Goal: Browse casually

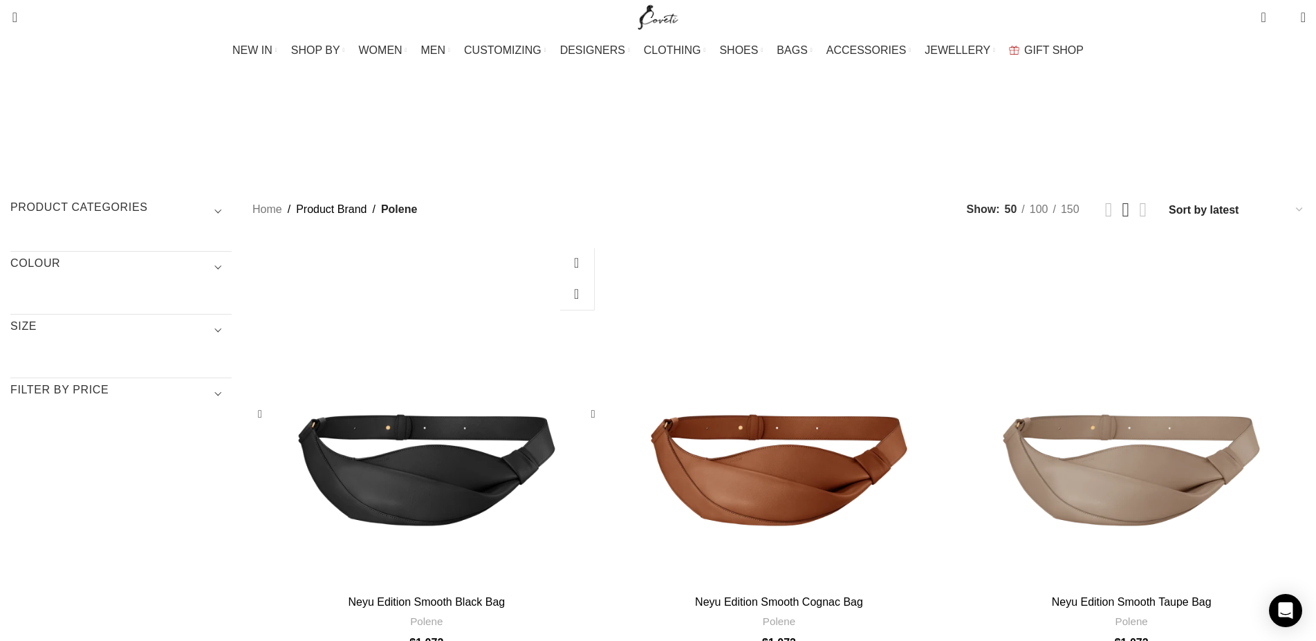
click at [514, 331] on div "Neyu Edition Smooth Black Bag" at bounding box center [470, 415] width 87 height 349
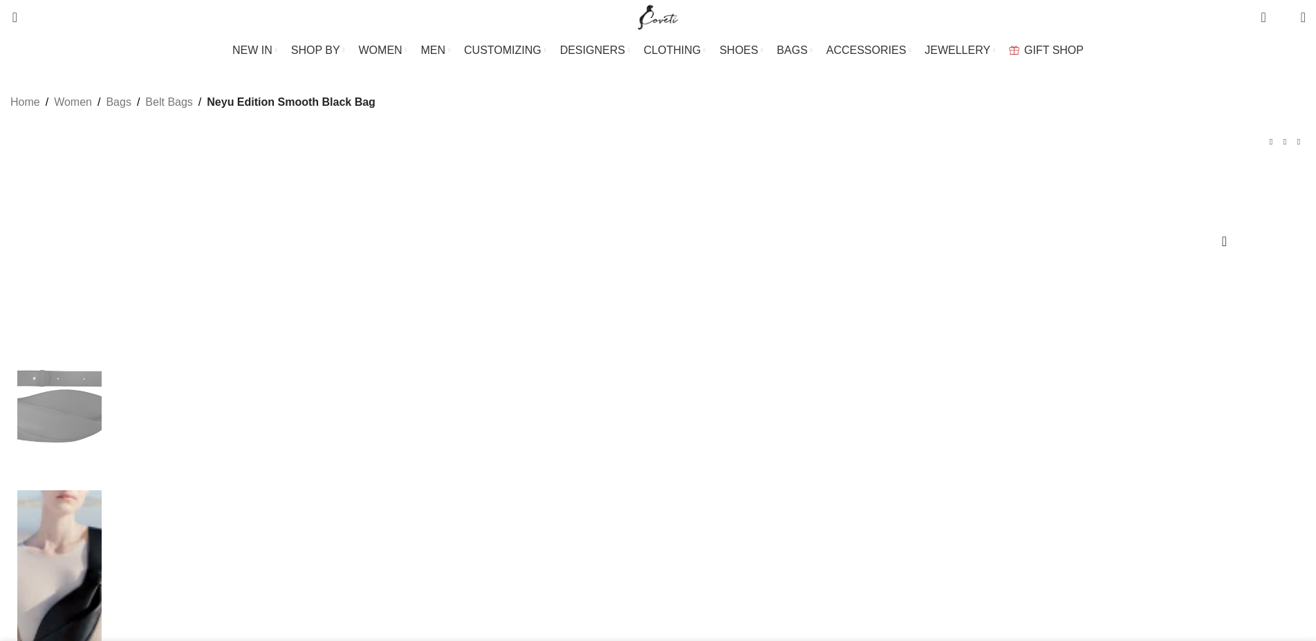
click at [518, 84] on link "Custom Shoe Shop" at bounding box center [533, 96] width 124 height 24
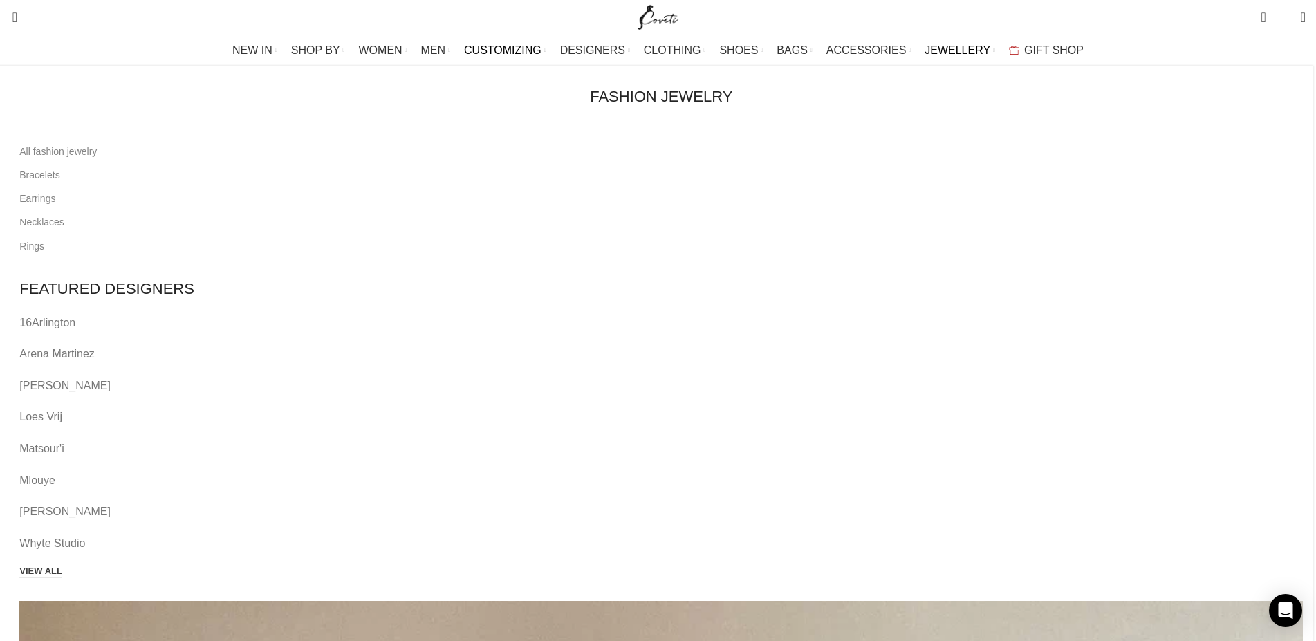
click at [934, 50] on span "JEWELLERY" at bounding box center [958, 50] width 66 height 13
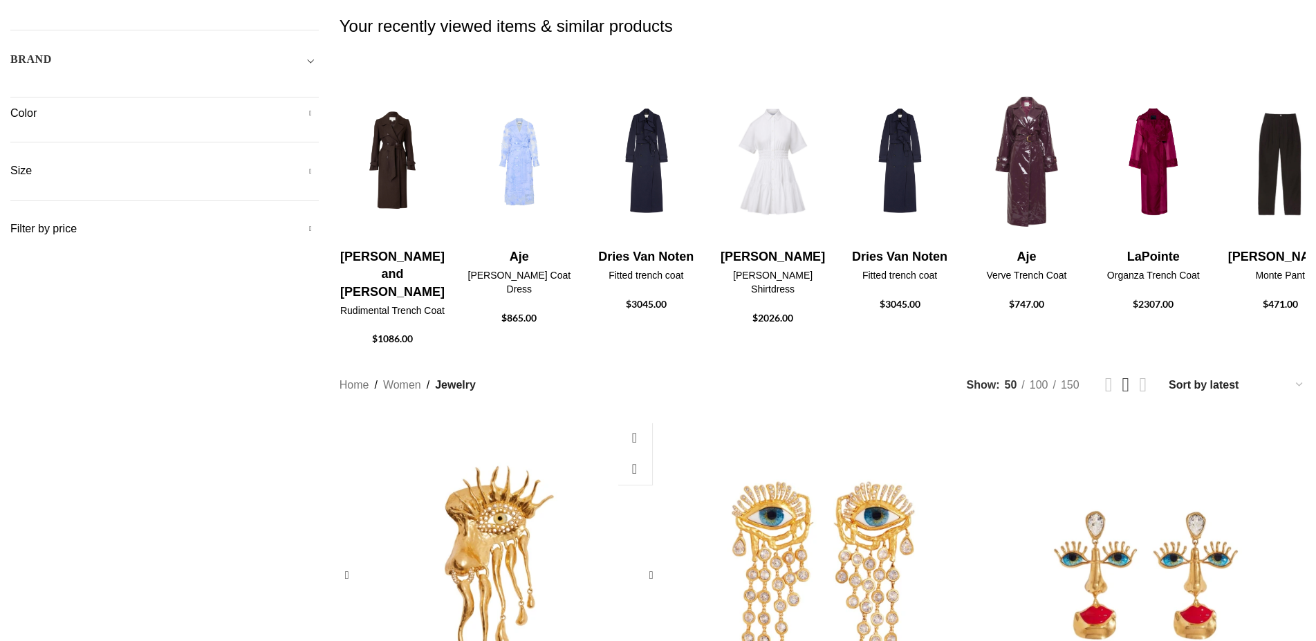
scroll to position [564, 0]
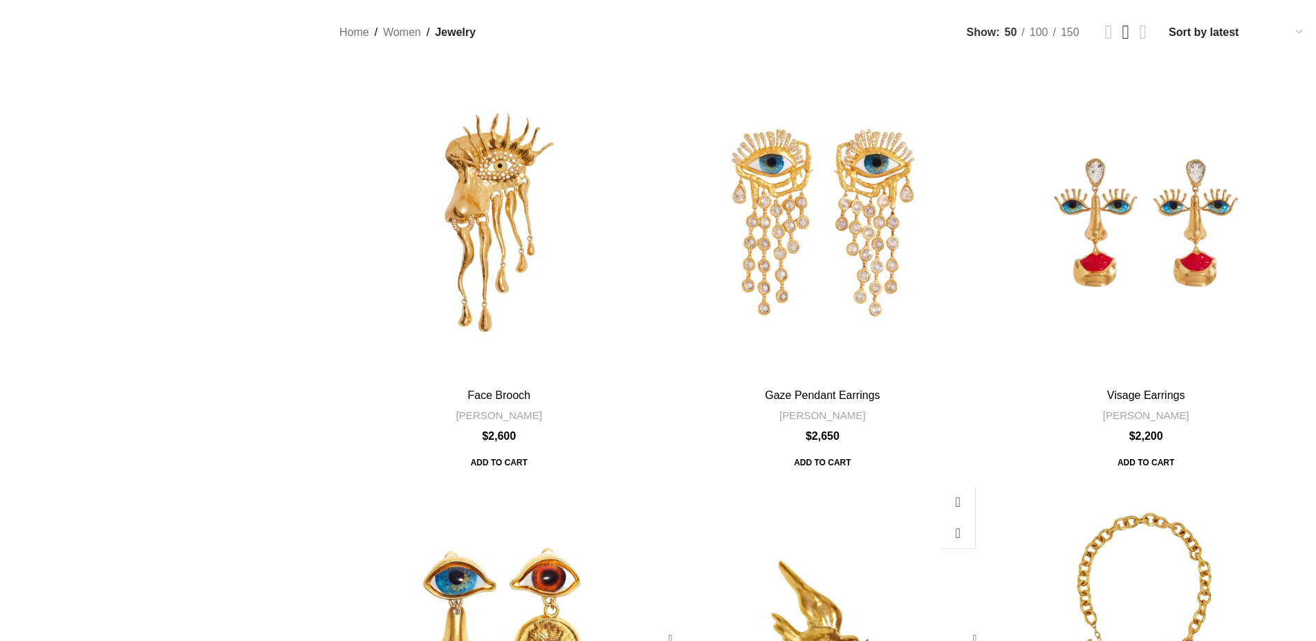
click at [761, 479] on div "Dove Brooch" at bounding box center [783, 639] width 80 height 320
